Goal: Task Accomplishment & Management: Use online tool/utility

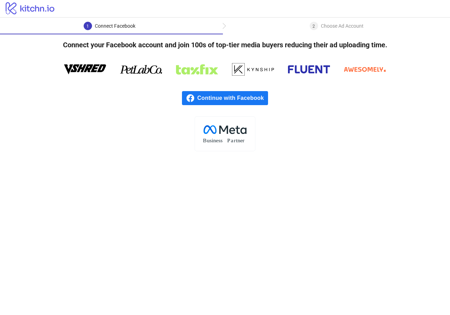
click at [216, 96] on span "Continue with Facebook" at bounding box center [233, 98] width 71 height 14
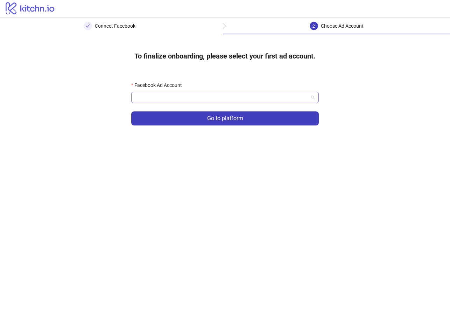
click at [186, 96] on input "Facebook Ad Account" at bounding box center [222, 97] width 173 height 11
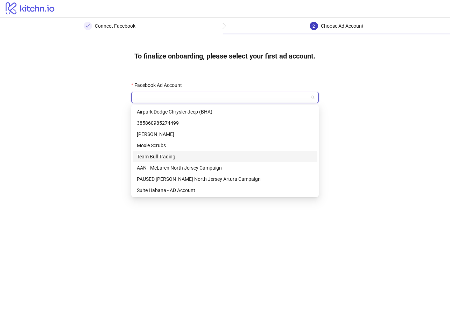
click at [207, 159] on div "Team Bull Trading" at bounding box center [225, 157] width 177 height 8
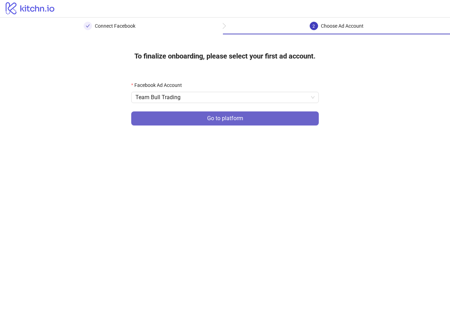
click at [221, 119] on span "Go to platform" at bounding box center [225, 118] width 36 height 6
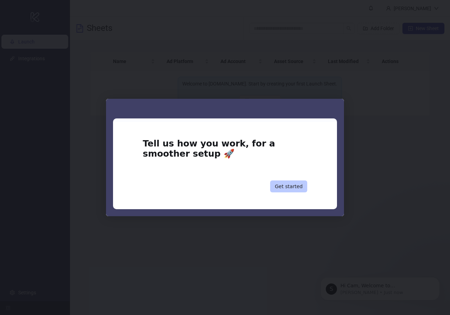
click at [302, 183] on button "Get started" at bounding box center [288, 186] width 37 height 12
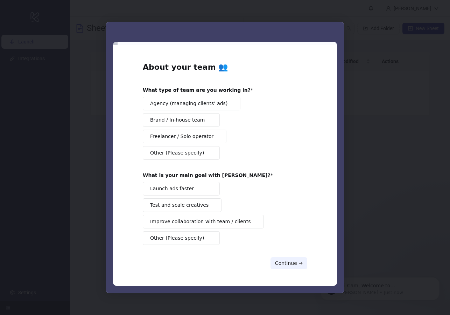
click at [214, 106] on span "Agency (managing clients’ ads)" at bounding box center [188, 103] width 77 height 7
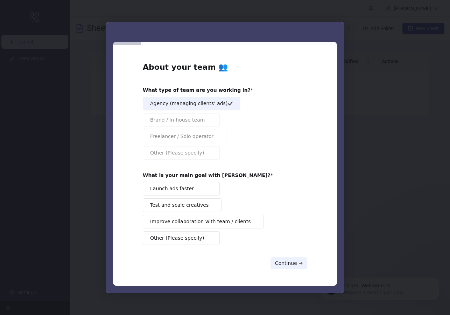
click at [194, 191] on button "Launch ads faster" at bounding box center [181, 189] width 77 height 14
click at [291, 264] on button "Continue →" at bounding box center [289, 263] width 37 height 12
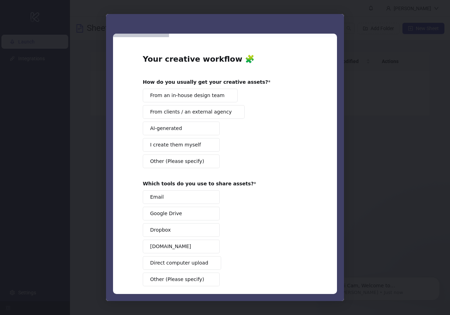
click at [196, 145] on button "I create them myself" at bounding box center [181, 145] width 77 height 14
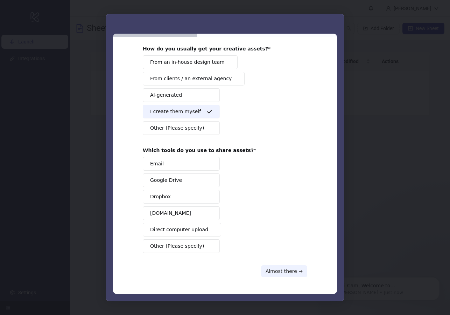
click at [180, 211] on button "[DOMAIN_NAME]" at bounding box center [181, 213] width 77 height 14
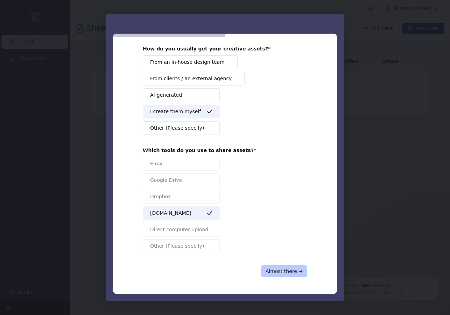
click at [277, 268] on button "Almost there →" at bounding box center [284, 271] width 46 height 12
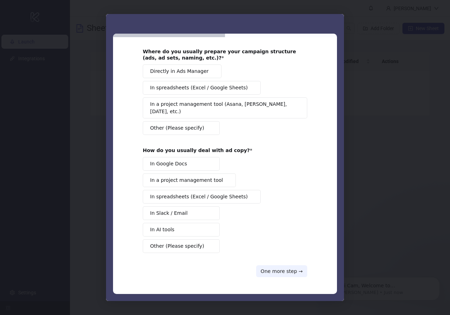
scroll to position [0, 0]
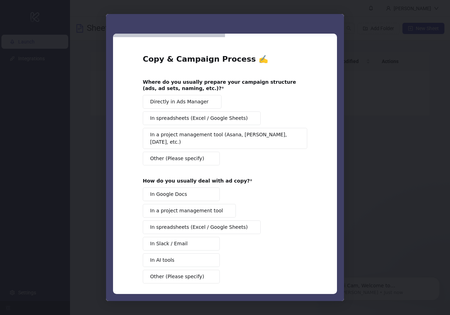
click at [190, 104] on span "Directly in Ads Manager" at bounding box center [179, 101] width 58 height 7
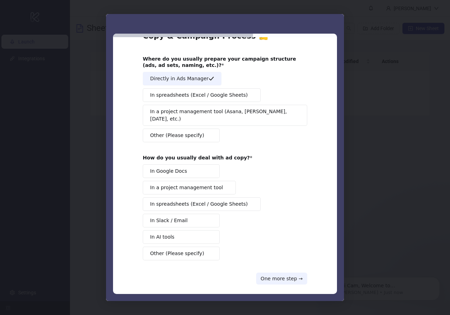
scroll to position [23, 0]
click at [201, 230] on button "In AI tools" at bounding box center [181, 237] width 77 height 14
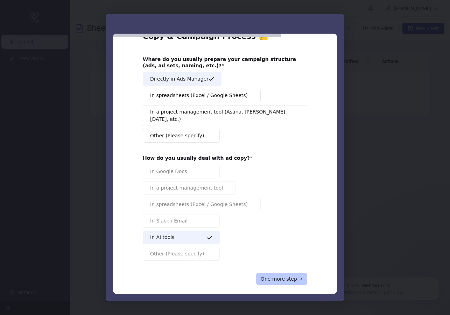
click at [283, 273] on button "One more step →" at bounding box center [281, 279] width 51 height 12
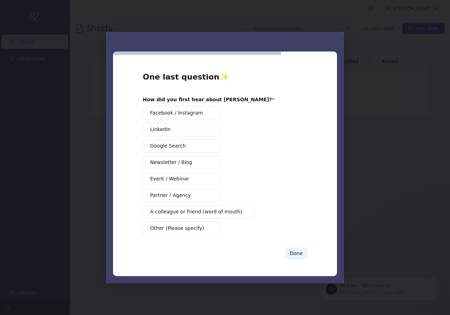
scroll to position [0, 0]
click at [201, 210] on span "A colleague or friend (word of mouth)" at bounding box center [196, 211] width 92 height 7
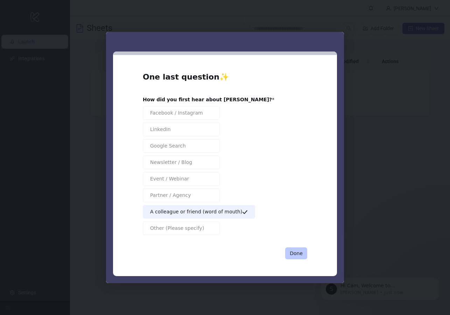
click at [295, 253] on button "Done" at bounding box center [296, 253] width 22 height 12
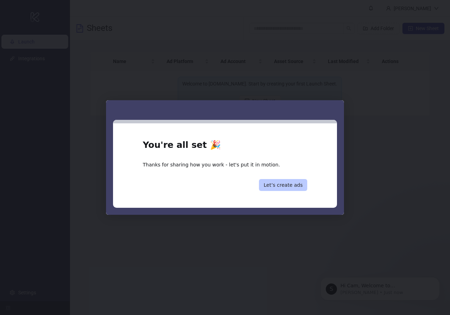
click at [291, 188] on button "Let’s create ads" at bounding box center [283, 185] width 48 height 12
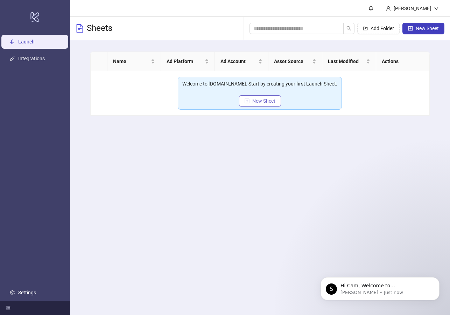
click at [269, 102] on span "New Sheet" at bounding box center [264, 101] width 23 height 6
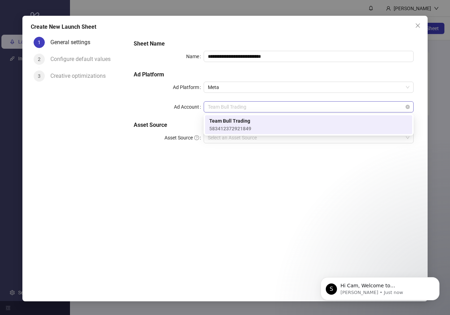
click at [239, 108] on span "Team Bull Trading" at bounding box center [309, 107] width 202 height 11
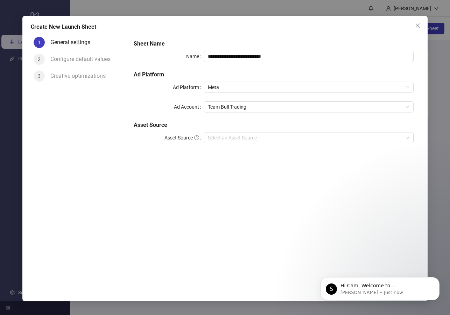
click at [175, 152] on div "**********" at bounding box center [274, 96] width 286 height 118
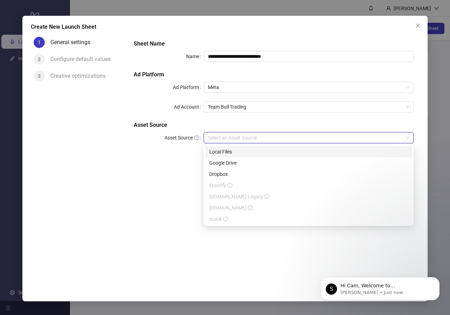
click at [229, 138] on input "Asset Source" at bounding box center [305, 137] width 195 height 11
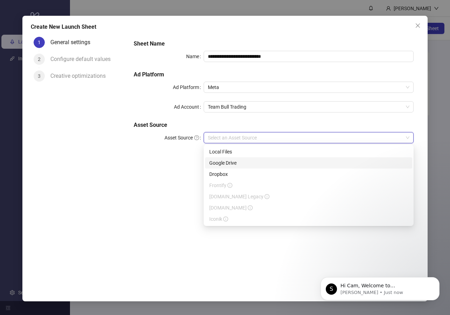
click at [232, 164] on div "Google Drive" at bounding box center [308, 163] width 199 height 8
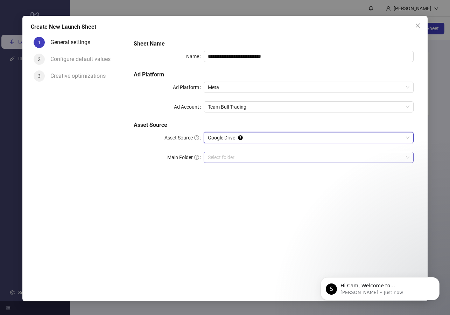
click at [235, 157] on input "Main Folder" at bounding box center [305, 157] width 195 height 11
click at [251, 158] on input "Main Folder" at bounding box center [305, 157] width 195 height 11
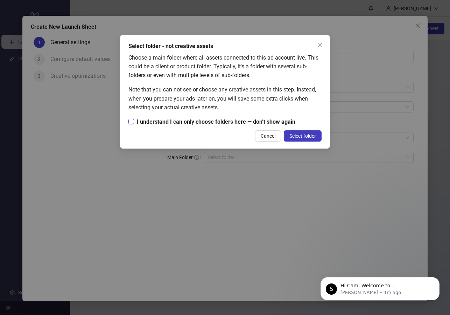
click at [213, 120] on span "I understand I can only choose folders here — don’t show again" at bounding box center [216, 121] width 164 height 9
click at [310, 136] on span "Select folder" at bounding box center [303, 136] width 27 height 6
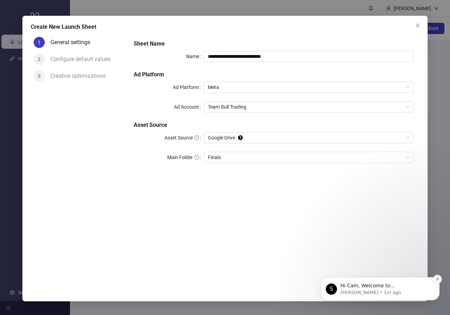
click at [438, 278] on icon "Dismiss notification" at bounding box center [438, 279] width 4 height 4
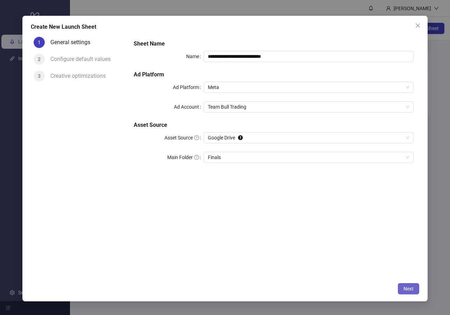
click at [414, 287] on button "Next" at bounding box center [408, 288] width 21 height 11
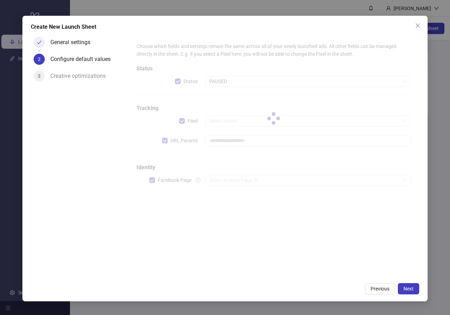
type input "**********"
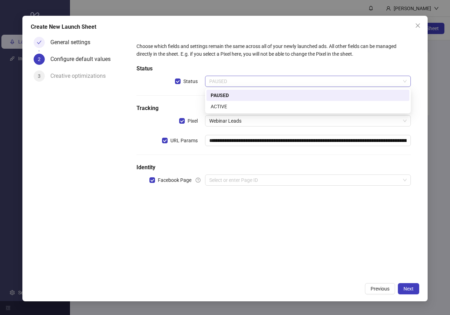
click at [233, 81] on span "PAUSED" at bounding box center [308, 81] width 198 height 11
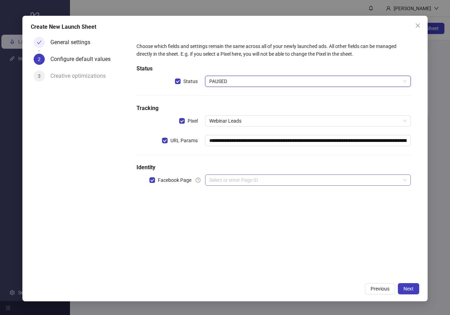
click at [251, 181] on input "search" at bounding box center [304, 180] width 191 height 11
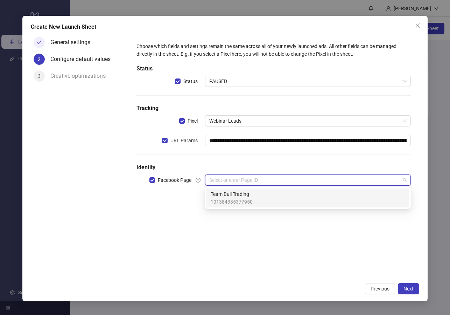
click at [248, 199] on span "101384335377950" at bounding box center [232, 202] width 42 height 8
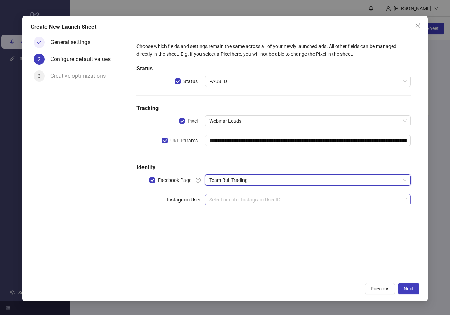
click at [255, 201] on input "search" at bounding box center [304, 199] width 191 height 11
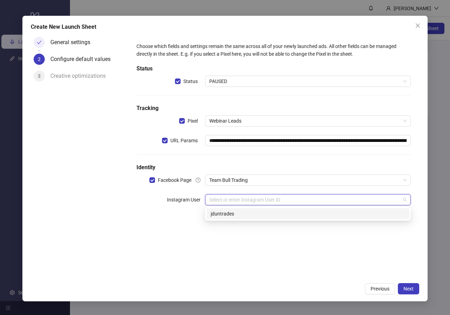
click at [250, 216] on div "jduntrades" at bounding box center [308, 214] width 195 height 8
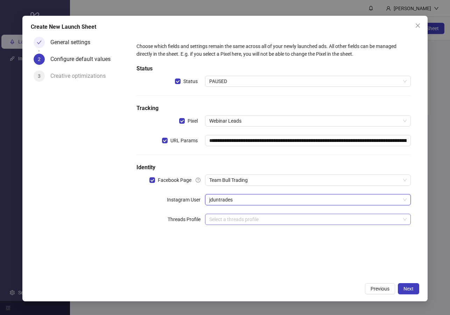
click at [246, 219] on input "search" at bounding box center [304, 219] width 191 height 11
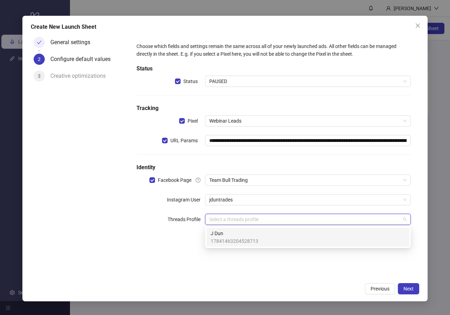
click at [243, 237] on span "17841463204528713" at bounding box center [235, 241] width 48 height 8
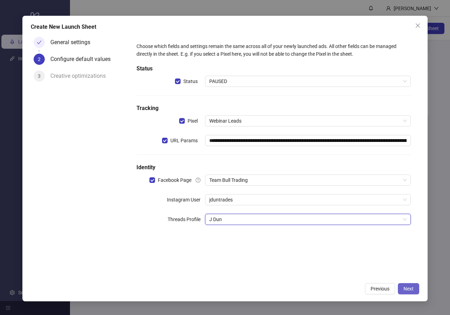
click at [408, 289] on span "Next" at bounding box center [409, 289] width 10 height 6
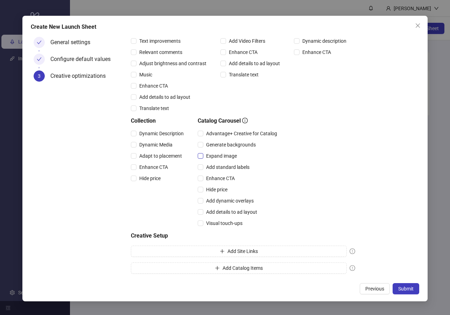
scroll to position [120, 0]
click at [403, 287] on span "Submit" at bounding box center [406, 289] width 15 height 6
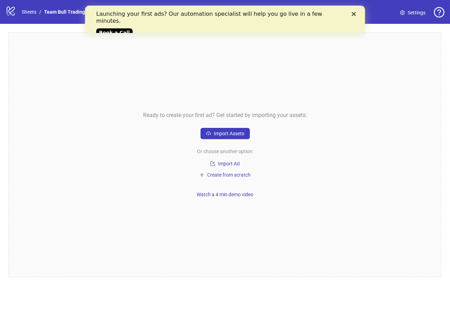
click at [352, 15] on polygon "Close" at bounding box center [354, 14] width 4 height 4
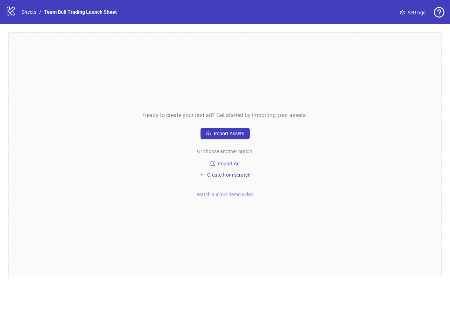
click at [243, 193] on span "Watch a 4 min demo video" at bounding box center [225, 195] width 57 height 6
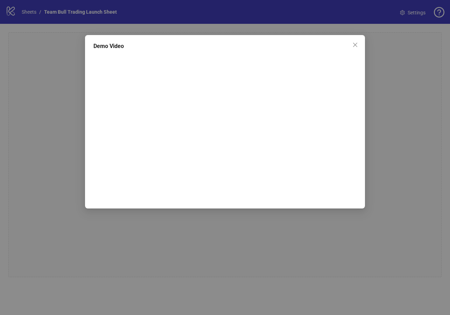
click at [382, 127] on div "Demo Video" at bounding box center [225, 157] width 450 height 315
click at [354, 44] on icon "close" at bounding box center [356, 45] width 6 height 6
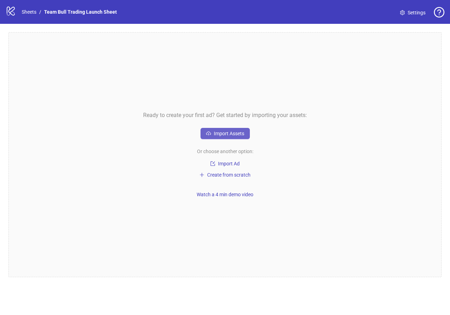
click at [218, 132] on span "Import Assets" at bounding box center [229, 134] width 30 height 6
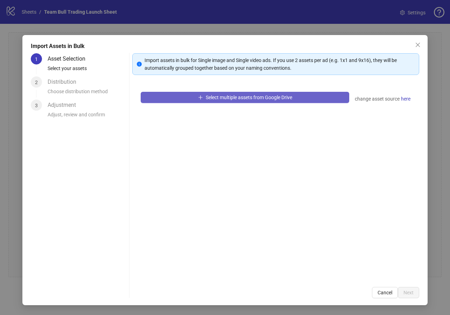
click at [252, 99] on span "Select multiple assets from Google Drive" at bounding box center [249, 98] width 87 height 6
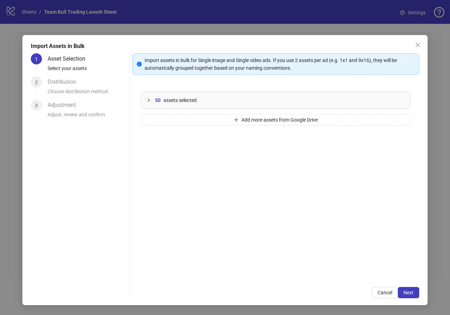
click at [149, 99] on icon "collapsed" at bounding box center [149, 100] width 2 height 4
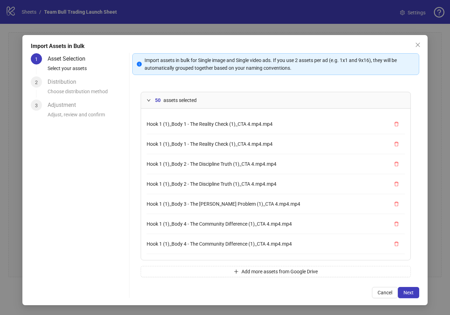
click at [149, 99] on icon "expanded" at bounding box center [149, 100] width 4 height 4
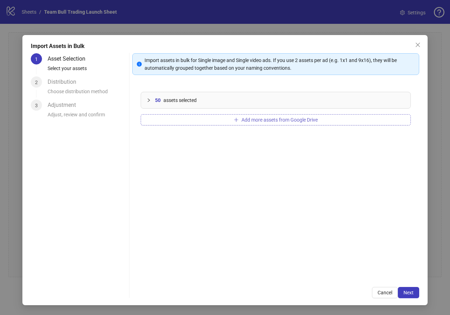
click at [262, 120] on span "Add more assets from Google Drive" at bounding box center [280, 120] width 76 height 6
click at [236, 106] on div "50 assets selected" at bounding box center [275, 100] width 269 height 16
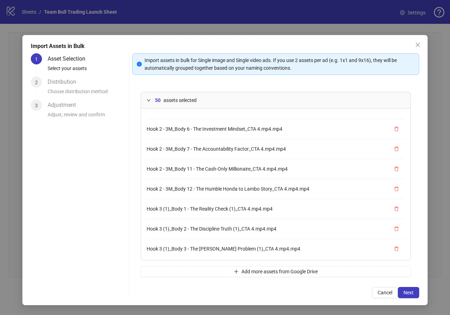
scroll to position [547, 0]
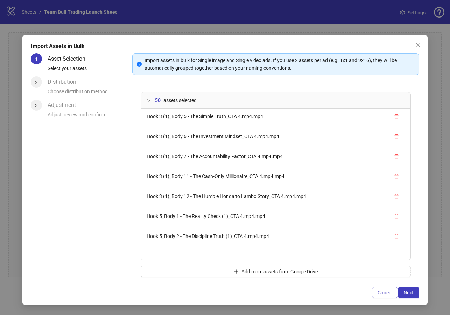
click at [388, 290] on span "Cancel" at bounding box center [385, 293] width 15 height 6
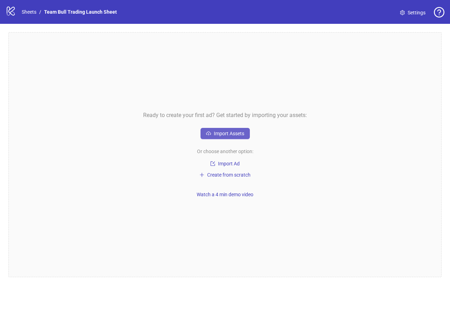
click at [236, 135] on span "Import Assets" at bounding box center [229, 134] width 30 height 6
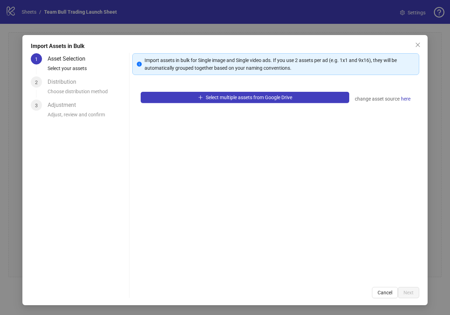
click at [192, 91] on div "Select multiple assets from Google Drive change asset source here" at bounding box center [275, 180] width 287 height 195
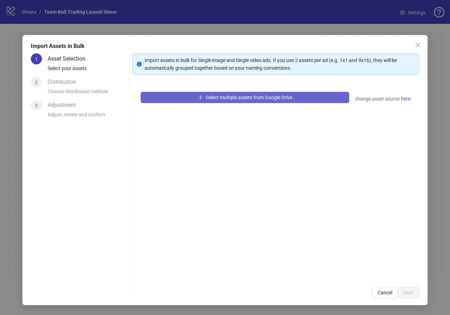
click at [192, 98] on button "Select multiple assets from Google Drive" at bounding box center [245, 97] width 208 height 11
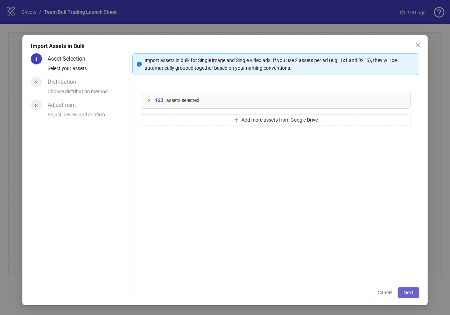
click at [414, 292] on button "Next" at bounding box center [408, 292] width 21 height 11
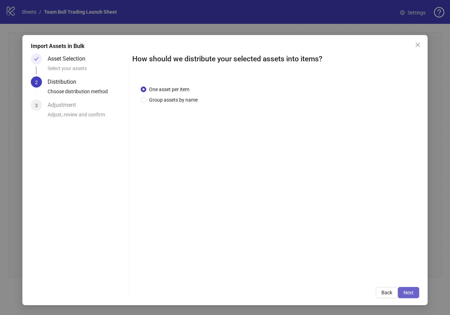
click at [415, 294] on button "Next" at bounding box center [408, 292] width 21 height 11
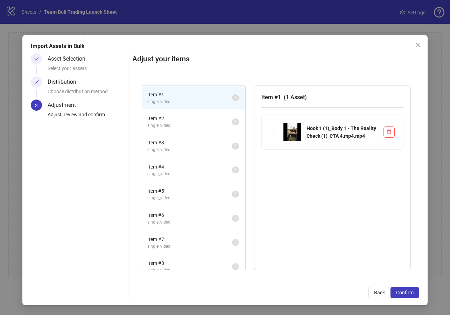
click at [189, 119] on span "Item # 2" at bounding box center [189, 119] width 85 height 8
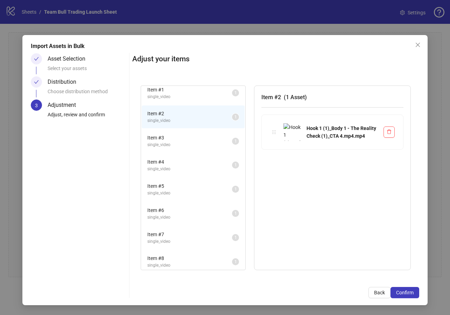
scroll to position [0, 0]
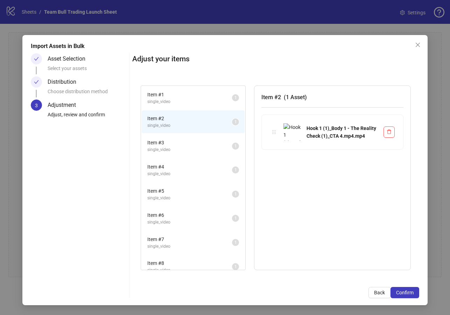
click at [192, 150] on span "single_video" at bounding box center [189, 149] width 85 height 7
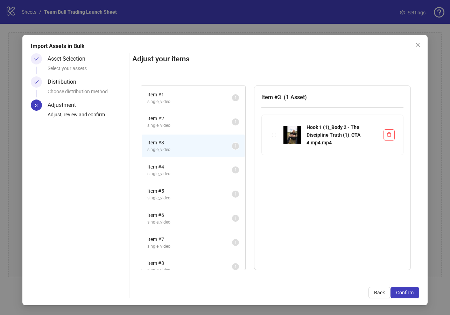
click at [183, 121] on span "Item # 2" at bounding box center [189, 119] width 85 height 8
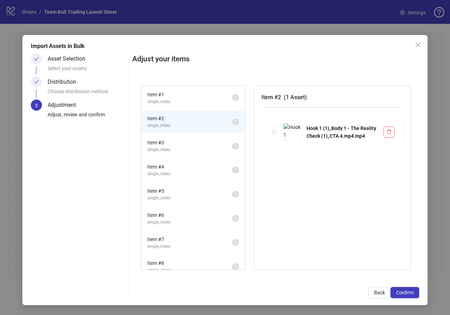
click at [204, 99] on span "single_video" at bounding box center [189, 101] width 85 height 7
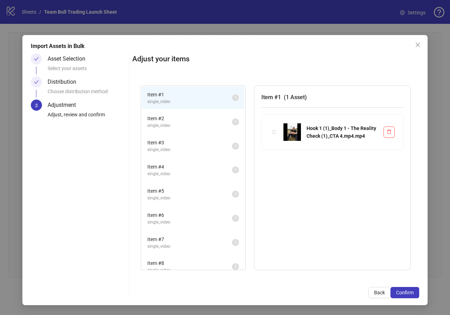
click at [238, 97] on sup "1" at bounding box center [235, 97] width 7 height 7
click at [407, 292] on span "Confirm" at bounding box center [406, 293] width 18 height 6
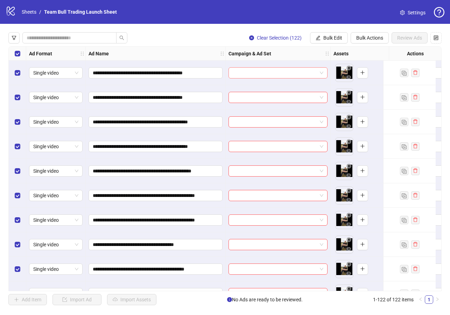
click at [263, 70] on input "search" at bounding box center [275, 73] width 84 height 11
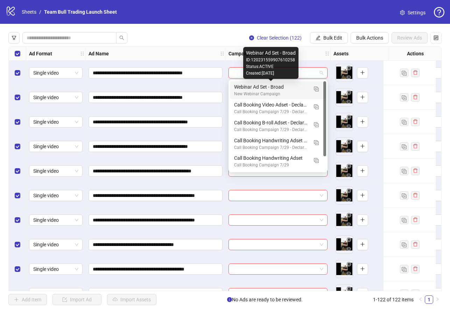
click at [265, 90] on div "Webinar Ad Set - Broad" at bounding box center [271, 87] width 74 height 8
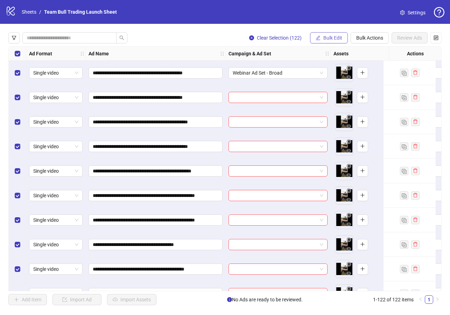
click at [317, 39] on icon "edit" at bounding box center [318, 37] width 5 height 5
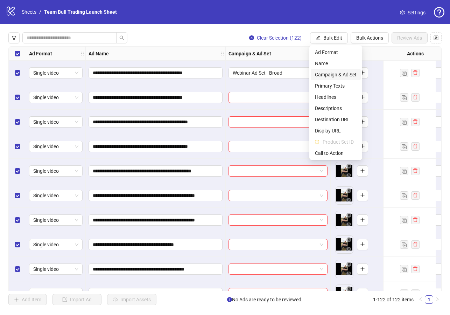
click at [340, 76] on span "Campaign & Ad Set" at bounding box center [336, 75] width 42 height 8
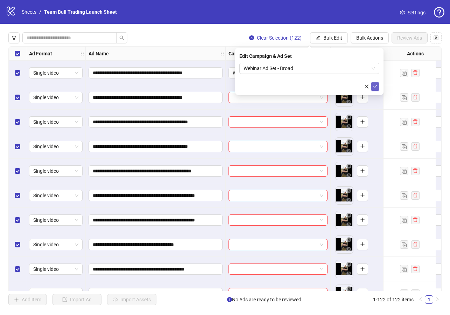
click at [377, 87] on icon "check" at bounding box center [375, 86] width 5 height 5
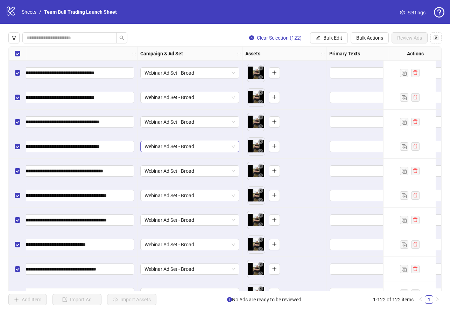
scroll to position [0, 191]
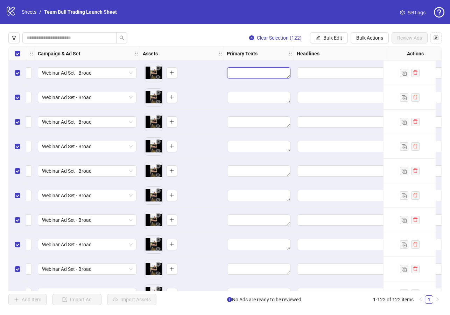
click at [241, 73] on textarea "Edit values" at bounding box center [258, 72] width 63 height 11
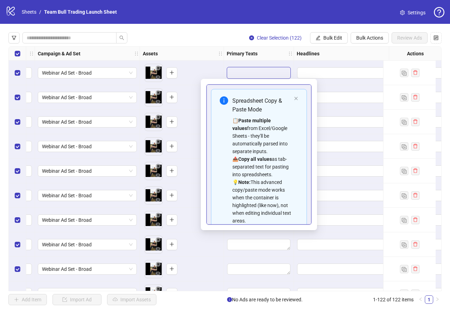
type textarea "**********"
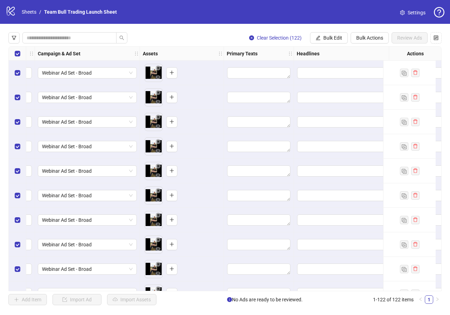
click at [259, 71] on textarea "Edit values" at bounding box center [258, 72] width 63 height 11
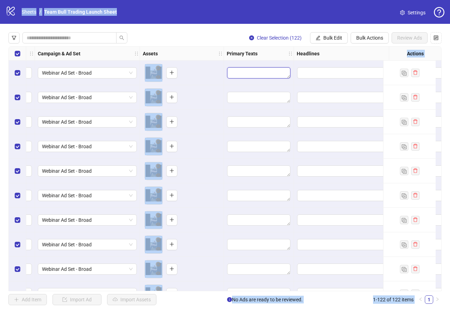
click at [255, 74] on textarea "Edit values" at bounding box center [258, 72] width 63 height 11
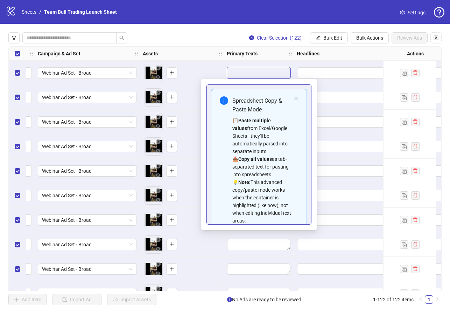
click at [246, 74] on textarea "Edit values" at bounding box center [258, 72] width 63 height 11
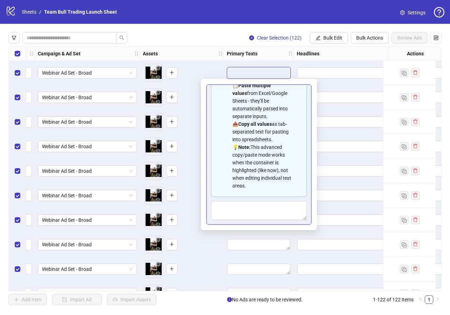
scroll to position [48, 0]
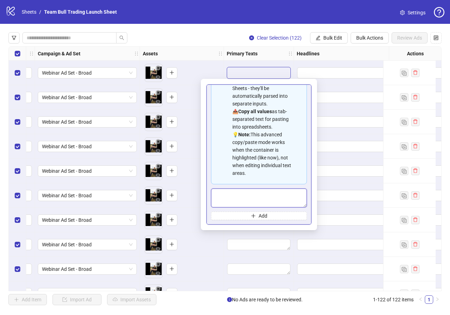
click at [253, 197] on textarea "Multi-text input container - paste or copy values" at bounding box center [259, 197] width 96 height 19
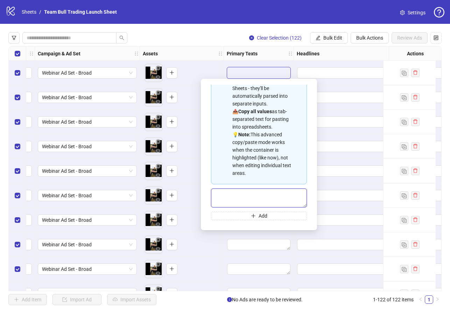
paste textarea "**********"
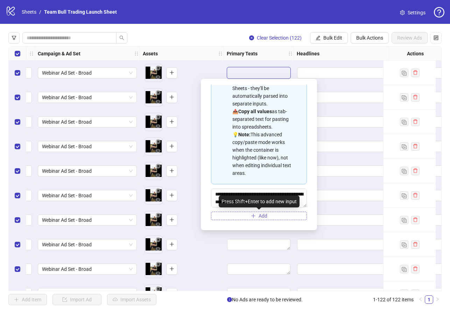
click at [262, 213] on span "Add" at bounding box center [263, 216] width 9 height 6
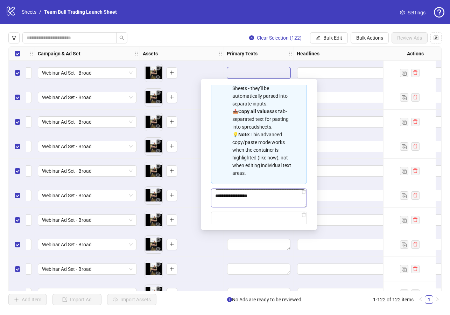
scroll to position [60, 0]
click at [303, 215] on icon "delete" at bounding box center [304, 214] width 5 height 5
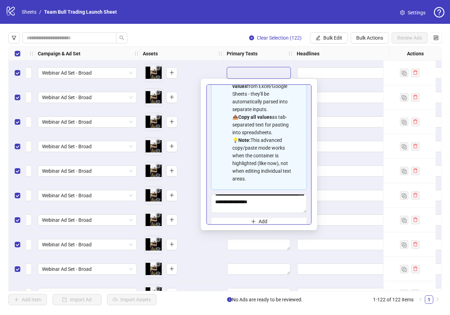
scroll to position [48, 0]
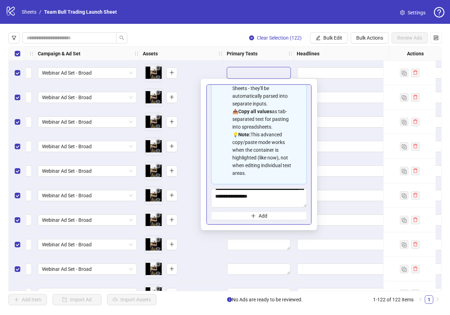
click at [278, 156] on div "📋 Paste multiple values from Excel/Google Sheets - they'll be automatically par…" at bounding box center [262, 123] width 59 height 108
click at [294, 196] on textarea "**********" at bounding box center [259, 197] width 96 height 19
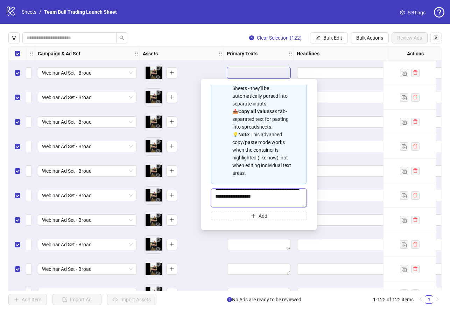
scroll to position [71, 0]
type textarea "**********"
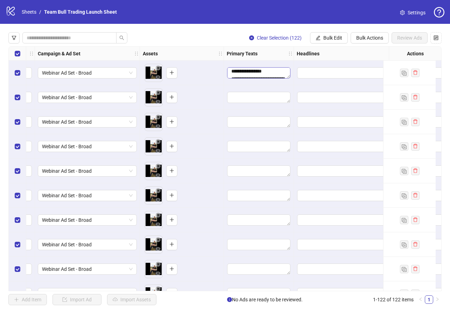
scroll to position [293, 0]
click at [331, 38] on span "Bulk Edit" at bounding box center [333, 38] width 19 height 6
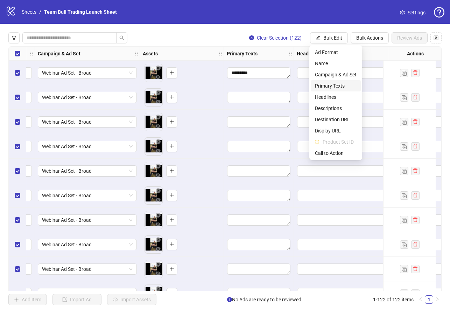
click at [334, 88] on span "Primary Texts" at bounding box center [336, 86] width 42 height 8
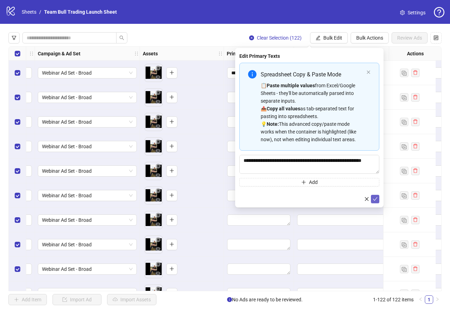
click at [378, 200] on button "submit" at bounding box center [375, 199] width 8 height 8
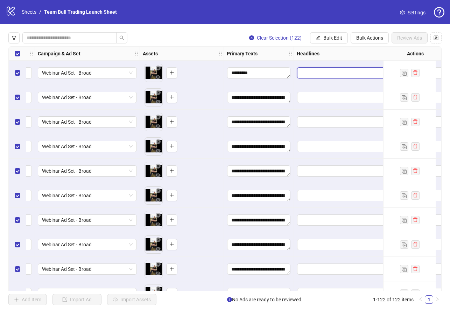
click at [336, 77] on input "Edit values" at bounding box center [346, 72] width 98 height 11
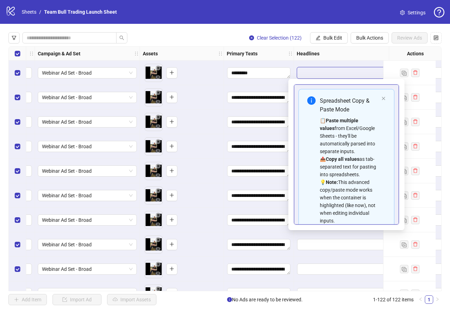
type input "**********"
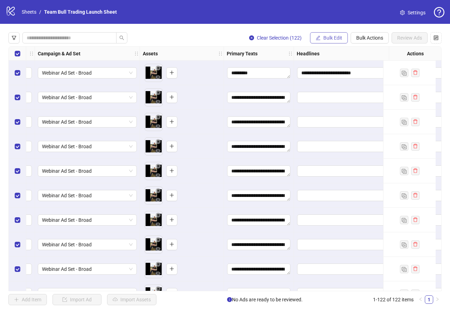
click at [339, 39] on span "Bulk Edit" at bounding box center [333, 38] width 19 height 6
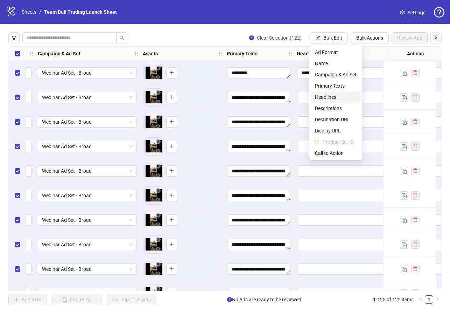
click at [339, 98] on span "Headlines" at bounding box center [336, 97] width 42 height 8
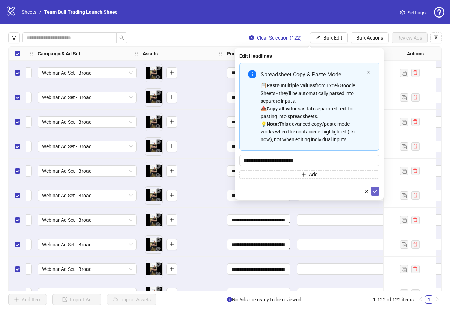
click at [374, 192] on icon "check" at bounding box center [375, 191] width 5 height 4
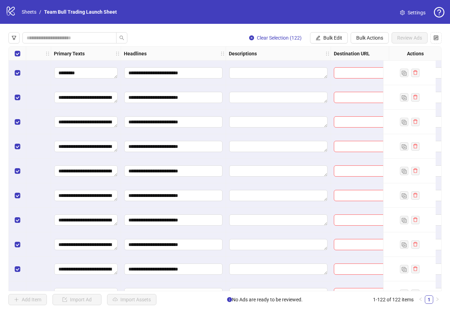
scroll to position [0, 378]
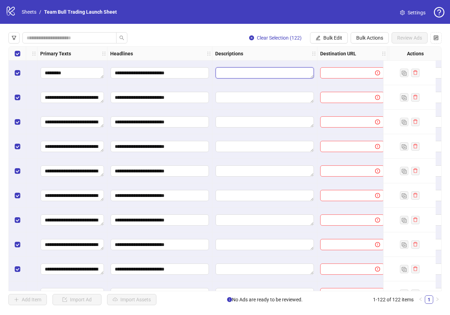
click at [268, 75] on textarea "Edit values" at bounding box center [265, 72] width 98 height 11
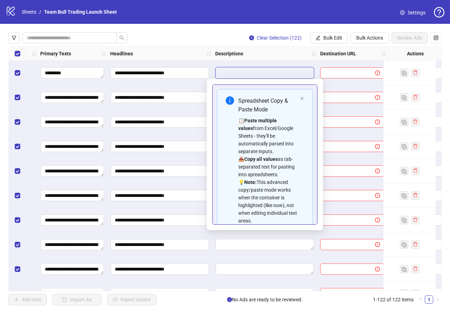
type textarea "**********"
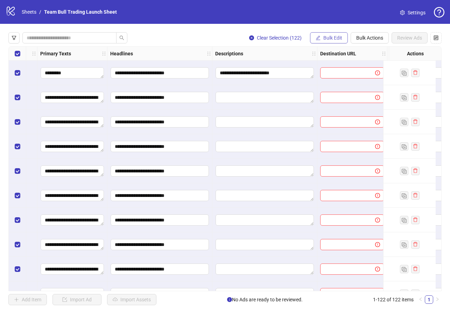
click at [334, 35] on span "Bulk Edit" at bounding box center [333, 38] width 19 height 6
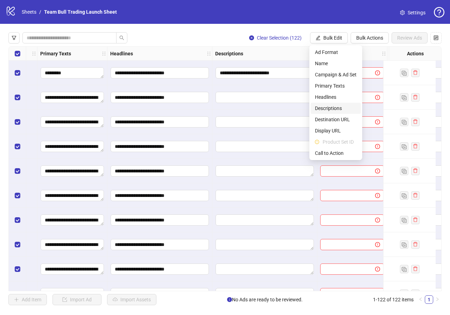
click at [335, 110] on span "Descriptions" at bounding box center [336, 108] width 42 height 8
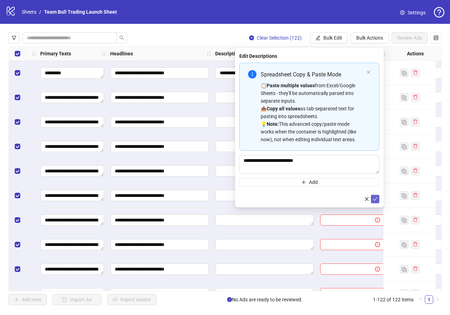
click at [374, 199] on icon "check" at bounding box center [375, 199] width 5 height 5
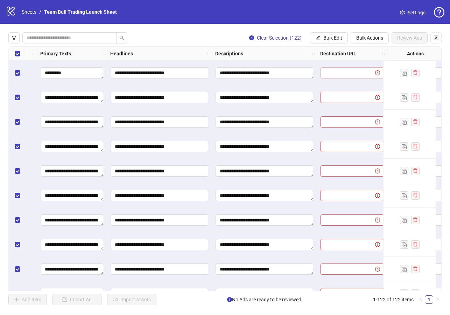
click at [345, 77] on span at bounding box center [352, 72] width 64 height 11
paste input "**********"
type input "**********"
click at [333, 37] on span "Bulk Edit" at bounding box center [333, 38] width 19 height 6
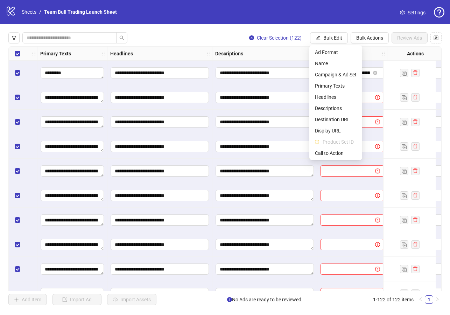
click at [289, 54] on div "Descriptions" at bounding box center [265, 54] width 105 height 14
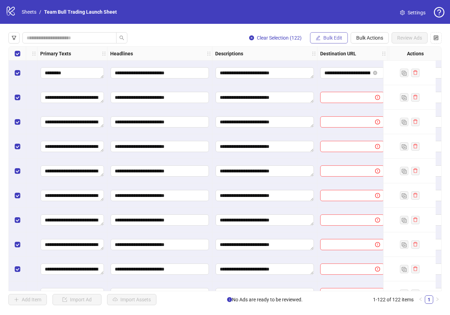
click at [328, 40] on span "Bulk Edit" at bounding box center [333, 38] width 19 height 6
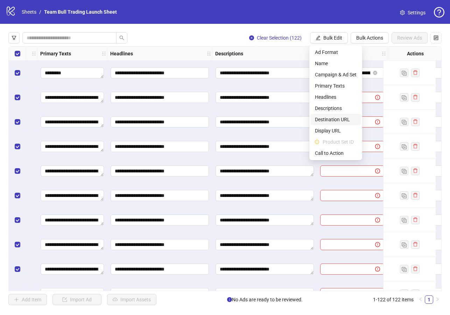
click at [331, 119] on span "Destination URL" at bounding box center [336, 120] width 42 height 8
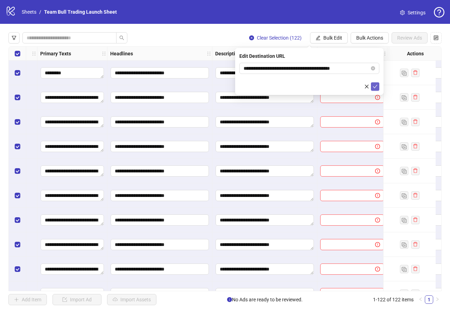
click at [376, 84] on icon "check" at bounding box center [375, 86] width 5 height 5
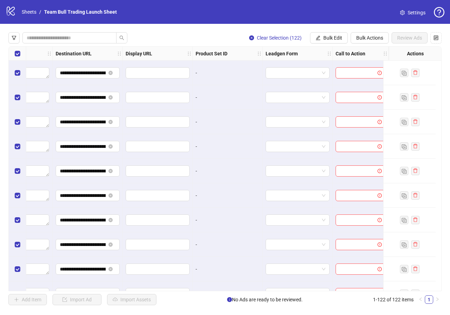
scroll to position [0, 648]
click at [304, 76] on input "search" at bounding box center [294, 73] width 49 height 11
click at [319, 67] on div at bounding box center [298, 73] width 70 height 25
click at [351, 73] on input "search" at bounding box center [357, 73] width 35 height 11
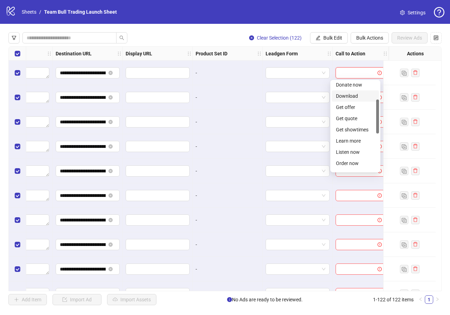
scroll to position [56, 0]
click at [355, 132] on div "Learn more" at bounding box center [355, 131] width 39 height 8
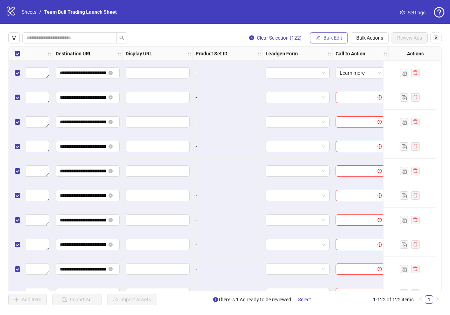
click at [335, 40] on span "Bulk Edit" at bounding box center [333, 38] width 19 height 6
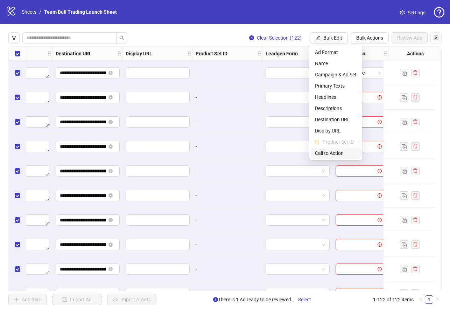
click at [338, 153] on span "Call to Action" at bounding box center [336, 153] width 42 height 8
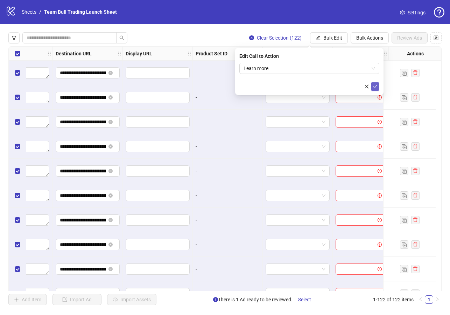
click at [377, 87] on icon "check" at bounding box center [375, 86] width 5 height 5
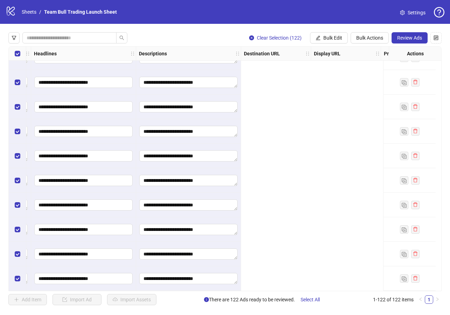
scroll to position [2764, 0]
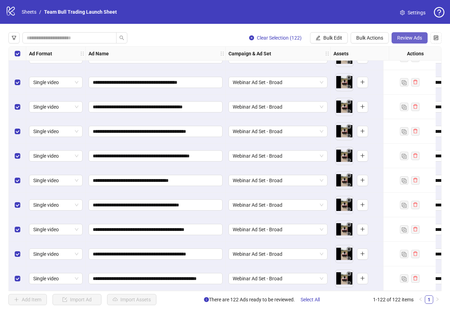
click at [407, 38] on span "Review Ads" at bounding box center [410, 38] width 25 height 6
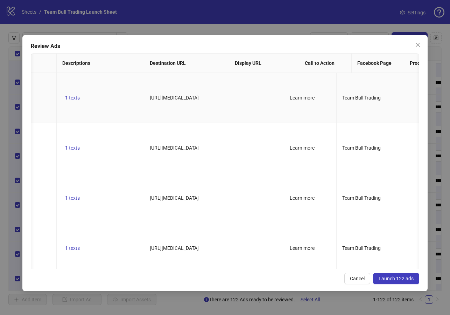
scroll to position [0, 434]
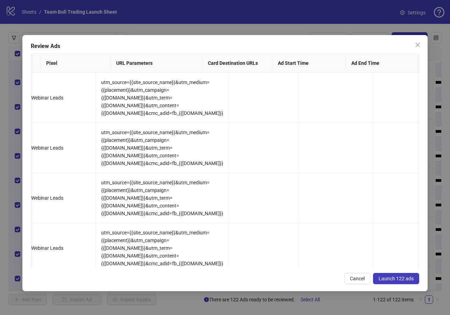
click at [391, 277] on span "Launch 122 ads" at bounding box center [396, 279] width 35 height 6
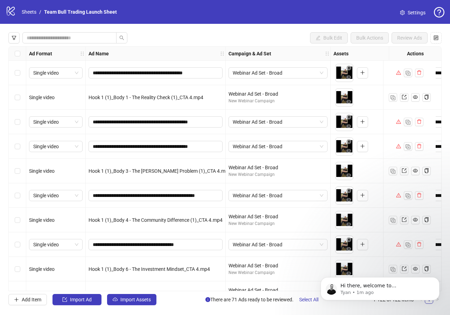
scroll to position [0, 0]
